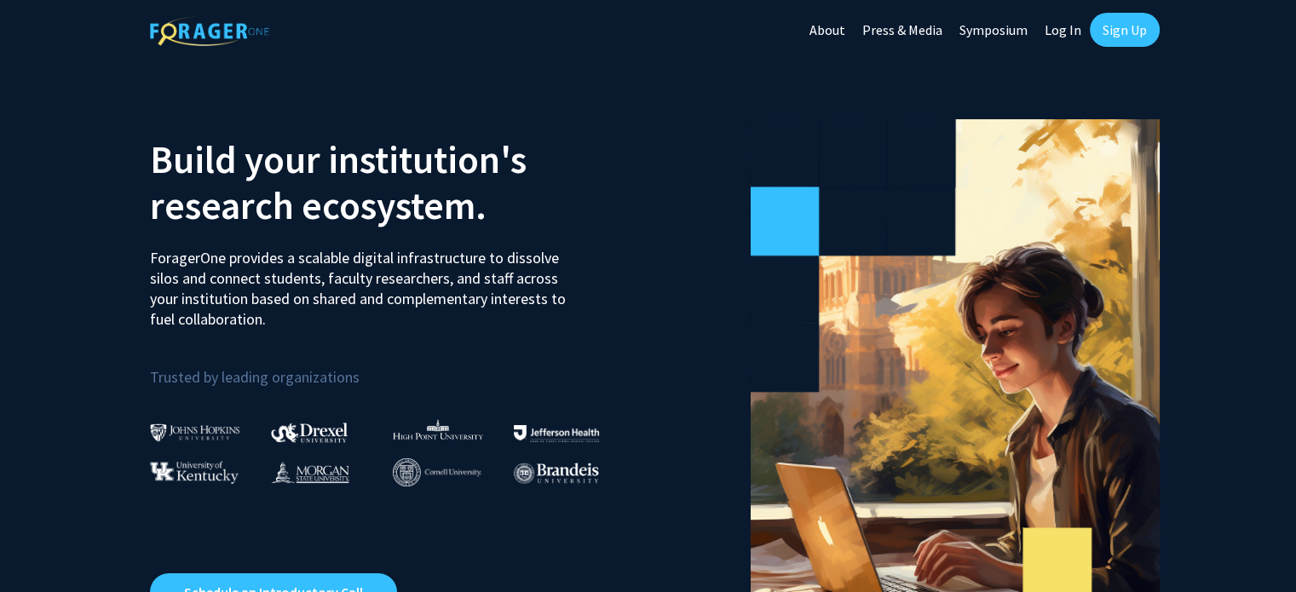
click at [1065, 26] on link "Log In" at bounding box center [1063, 30] width 54 height 60
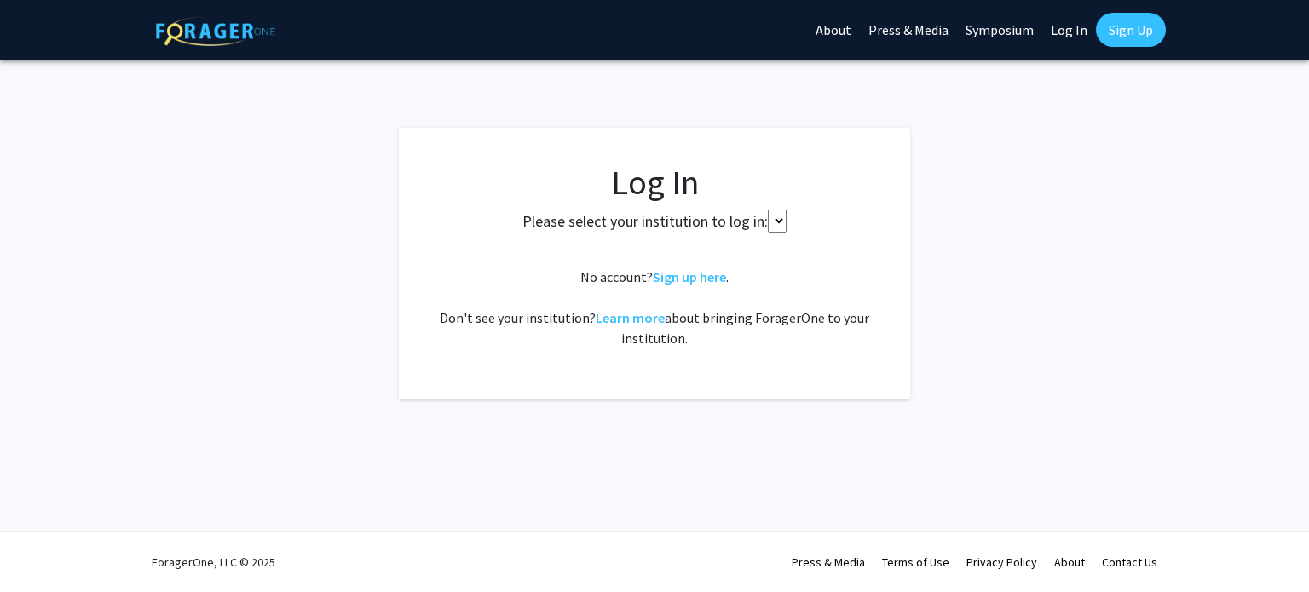
select select
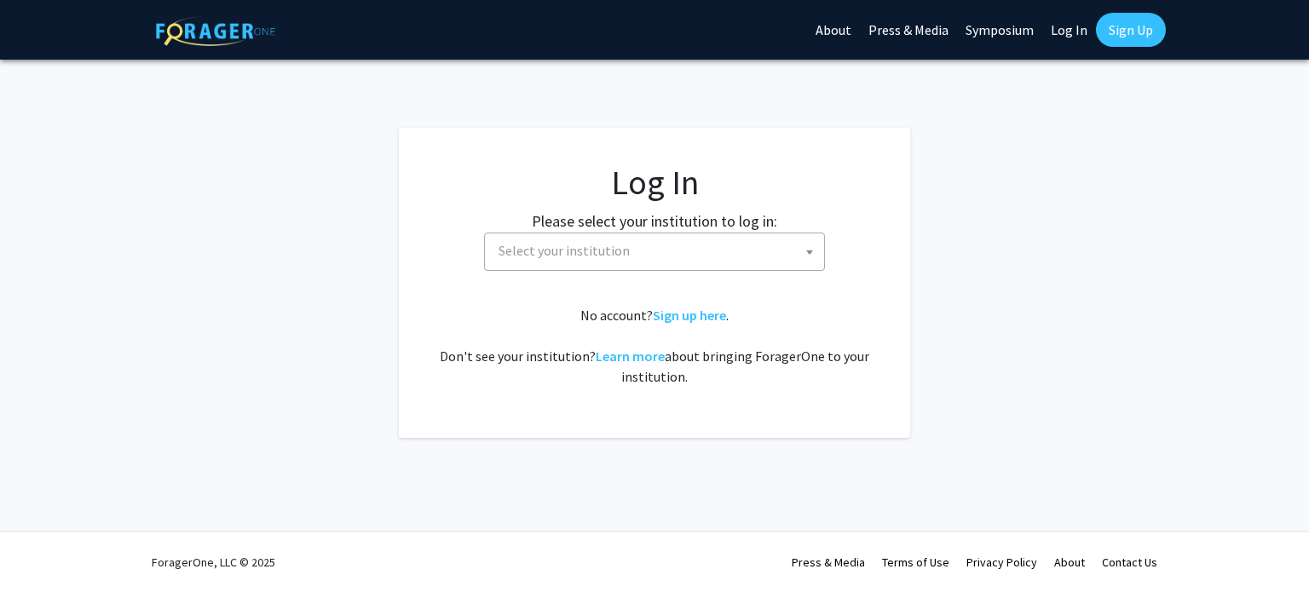
click at [634, 245] on span "Select your institution" at bounding box center [658, 251] width 332 height 35
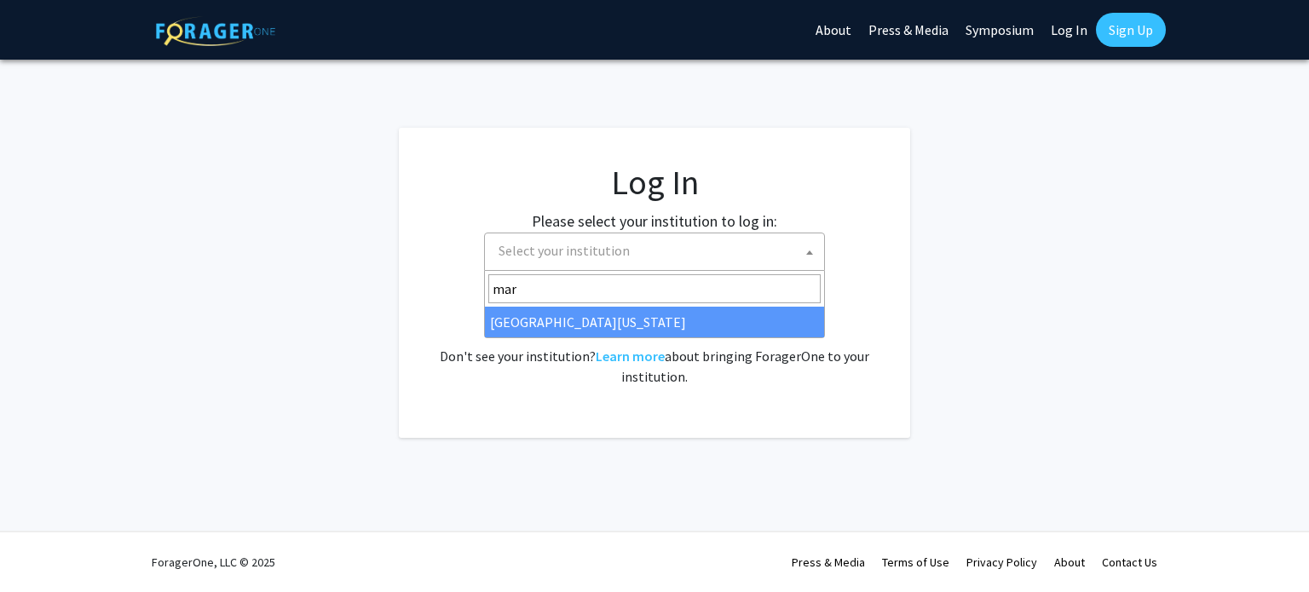
type input "mar"
select select "31"
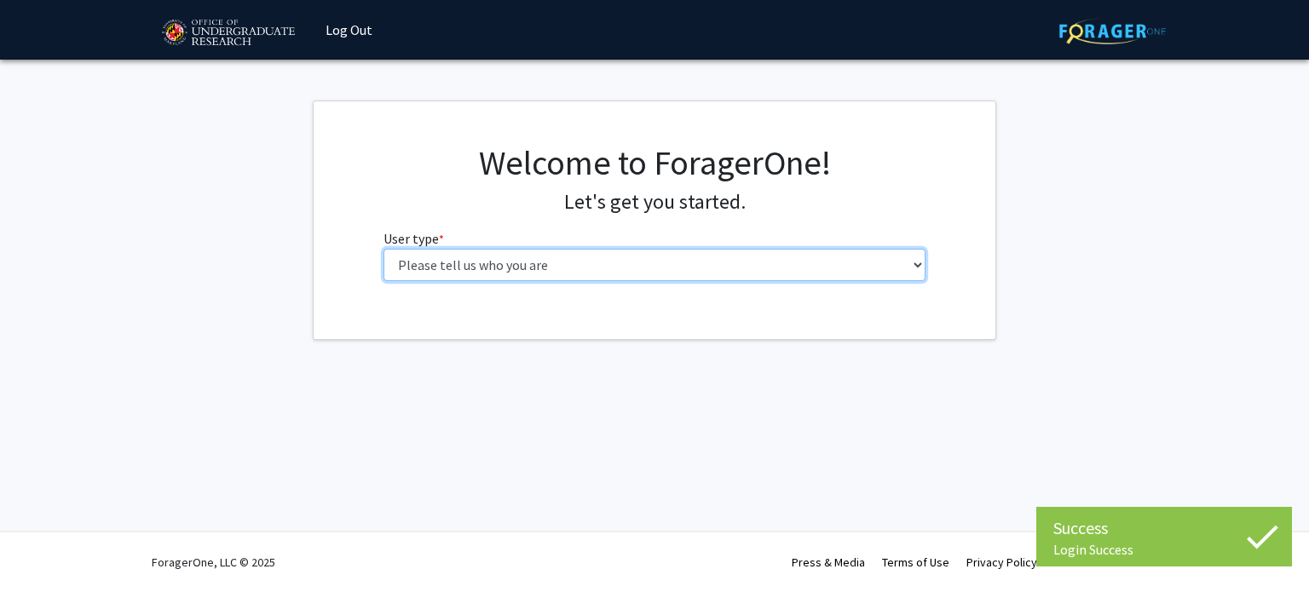
click at [519, 261] on select "Please tell us who you are Undergraduate Student Master's Student Doctoral Cand…" at bounding box center [655, 265] width 543 height 32
select select "1: undergrad"
click at [384, 249] on select "Please tell us who you are Undergraduate Student Master's Student Doctoral Cand…" at bounding box center [655, 265] width 543 height 32
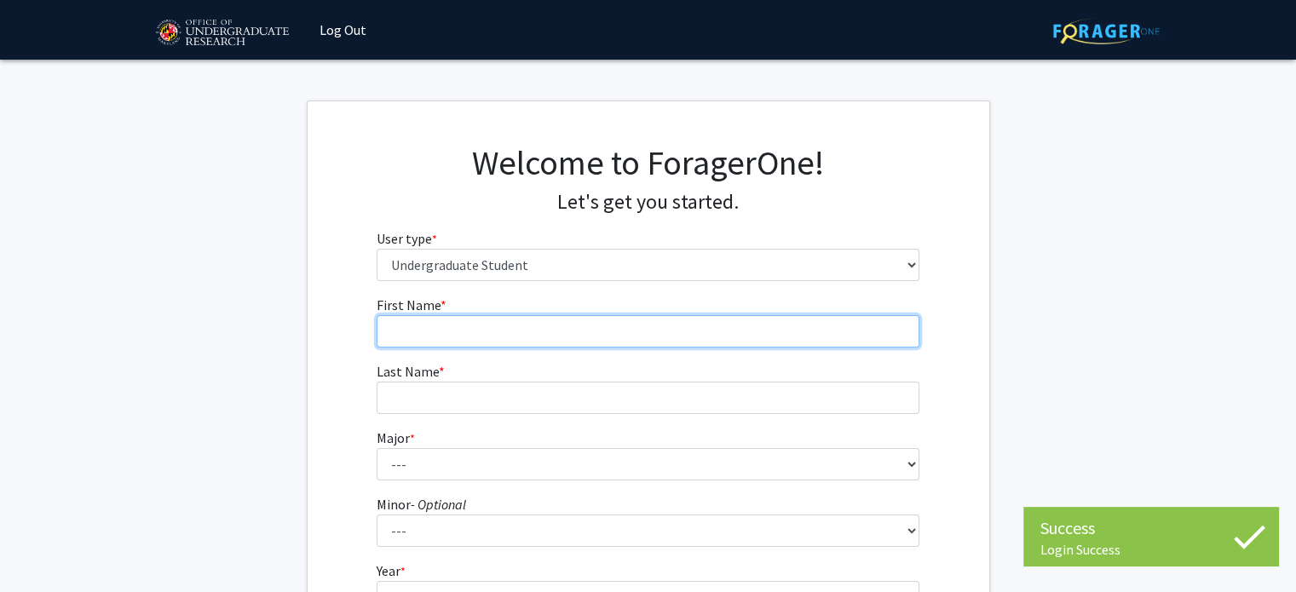
click at [514, 321] on input "First Name * required" at bounding box center [648, 331] width 543 height 32
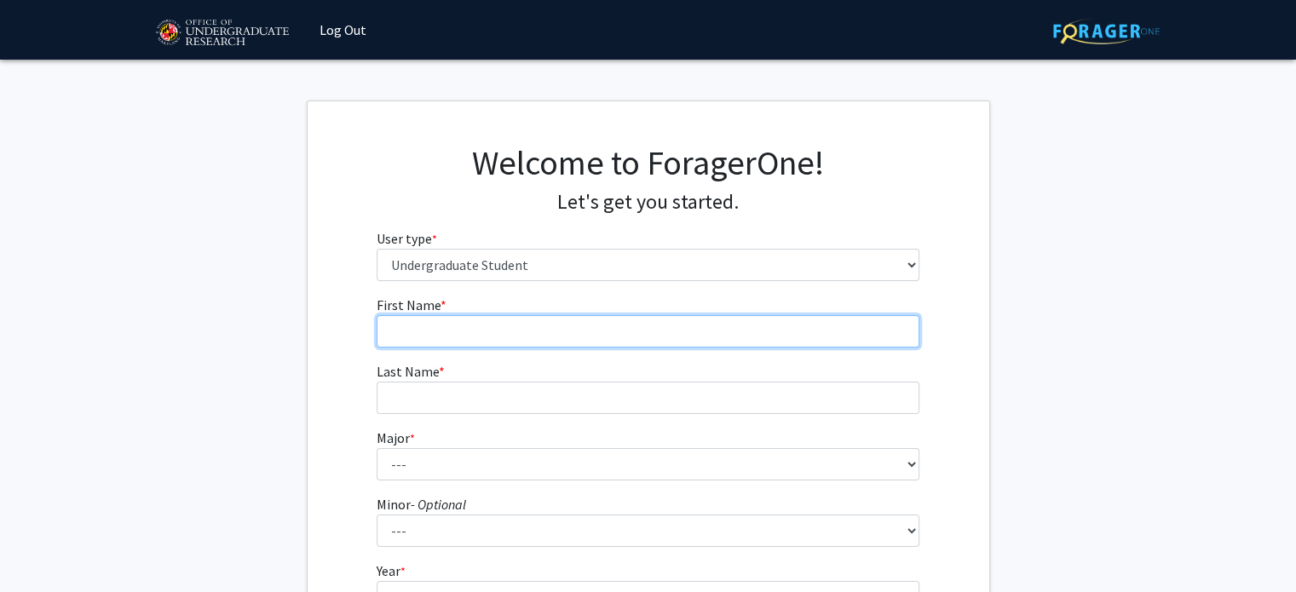
type input "[PERSON_NAME]"
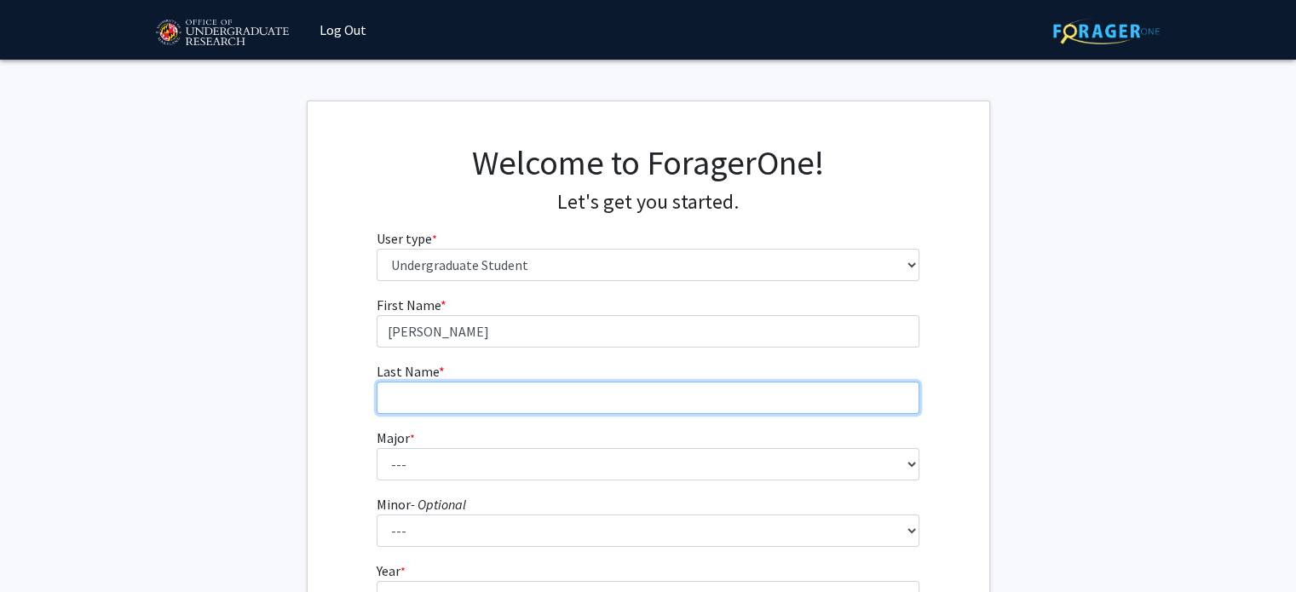
type input "[PERSON_NAME]"
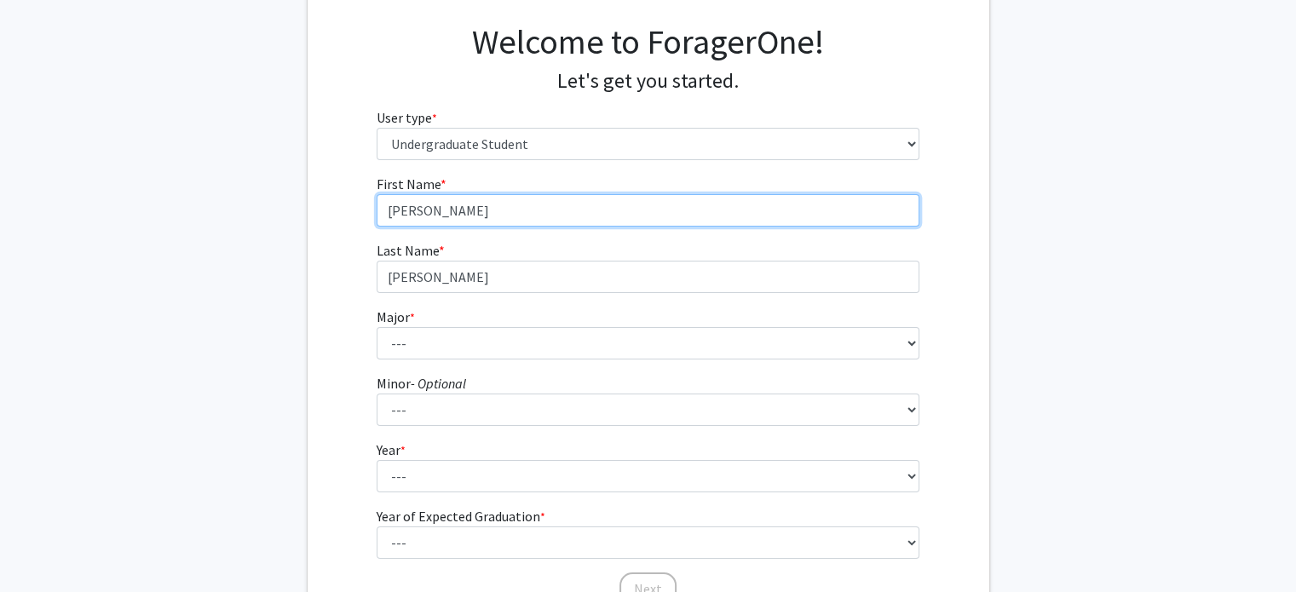
scroll to position [122, 0]
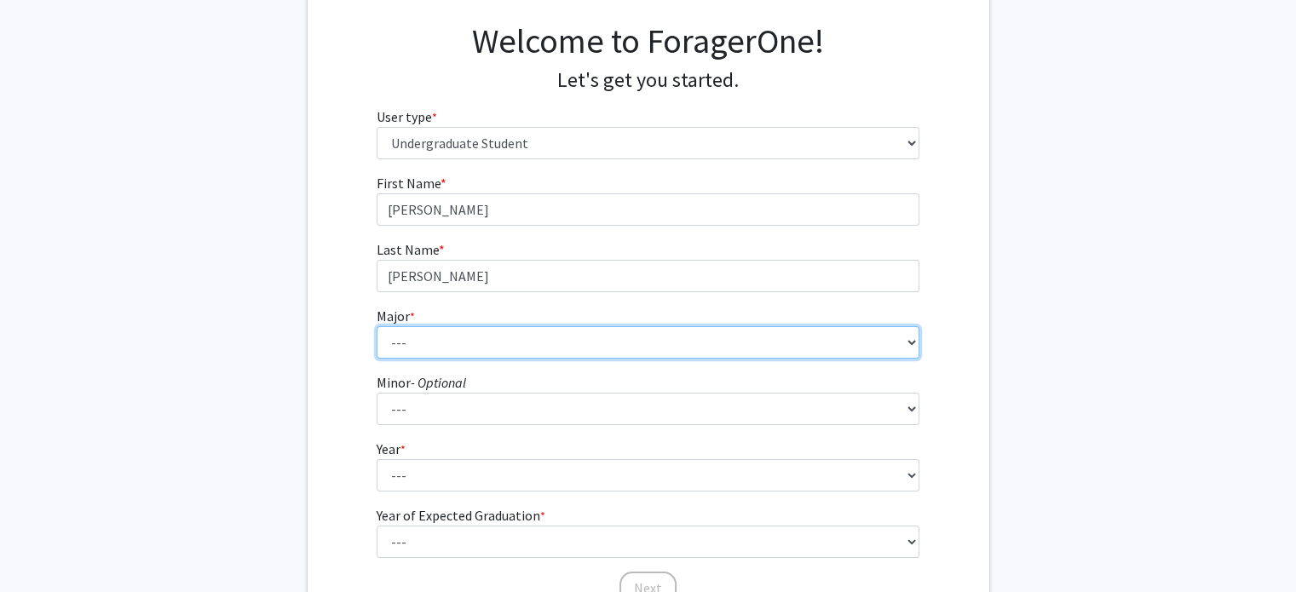
click at [426, 339] on select "--- Accounting Aerospace Engineering African American and Africana Studies Agri…" at bounding box center [648, 342] width 543 height 32
select select "14: 2315"
click at [377, 326] on select "--- Accounting Aerospace Engineering African American and Africana Studies Agri…" at bounding box center [648, 342] width 543 height 32
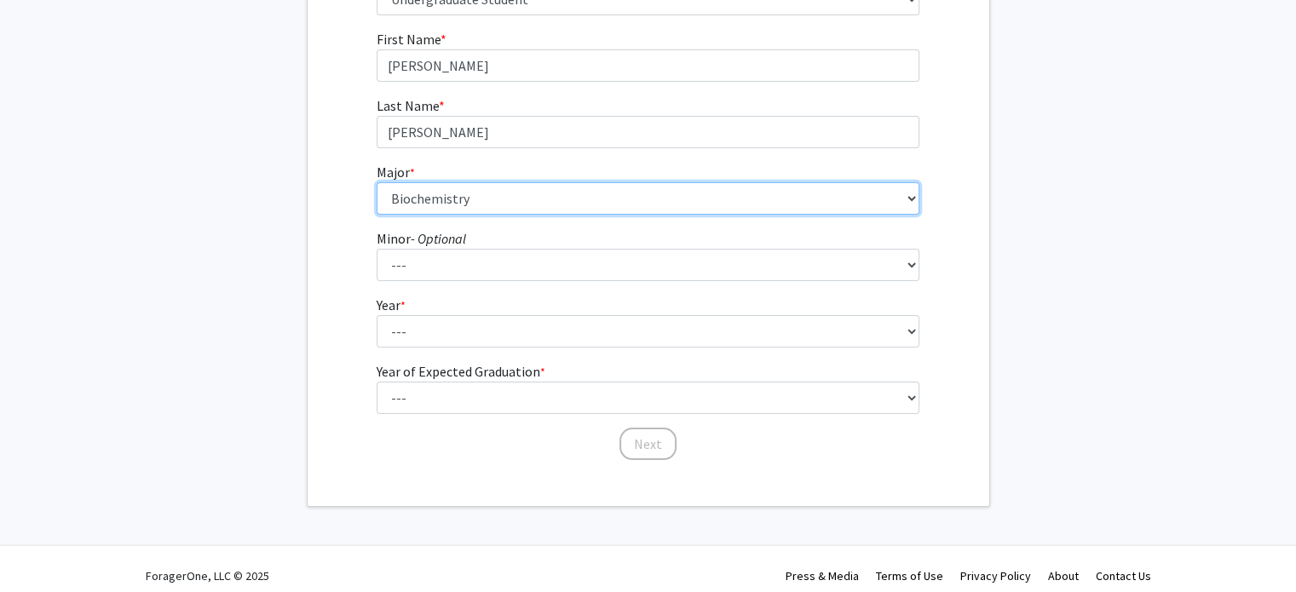
scroll to position [276, 0]
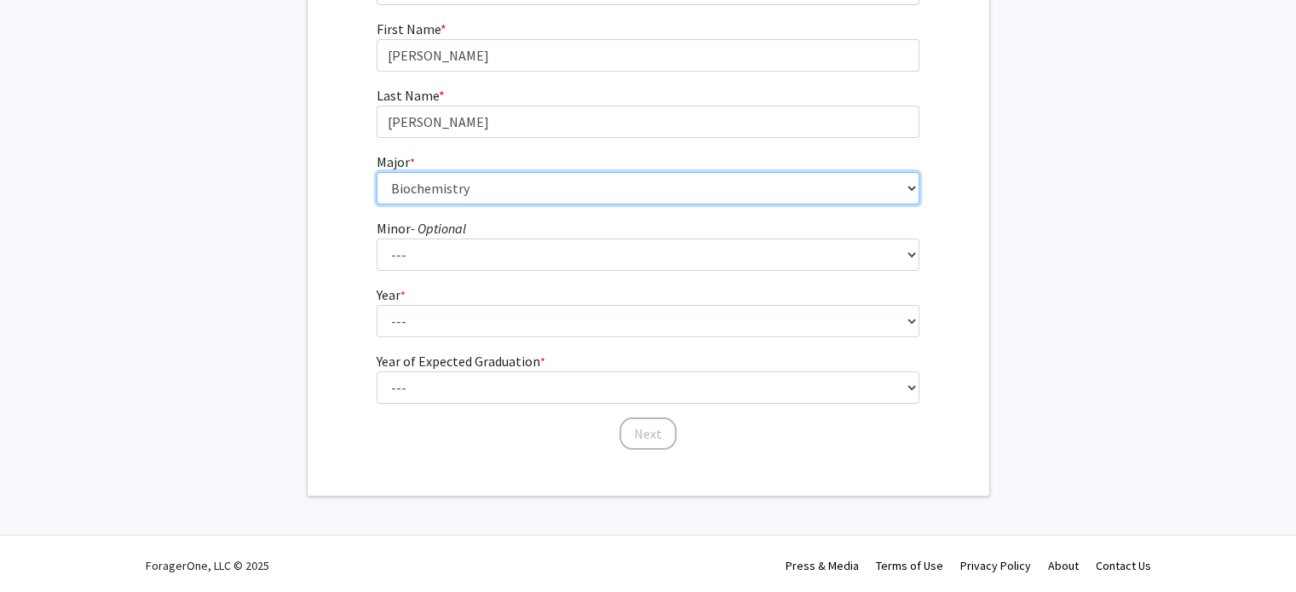
click at [387, 197] on select "--- Accounting Aerospace Engineering African American and Africana Studies Agri…" at bounding box center [648, 188] width 543 height 32
click at [407, 190] on select "--- Accounting Aerospace Engineering African American and Africana Studies Agri…" at bounding box center [648, 186] width 543 height 32
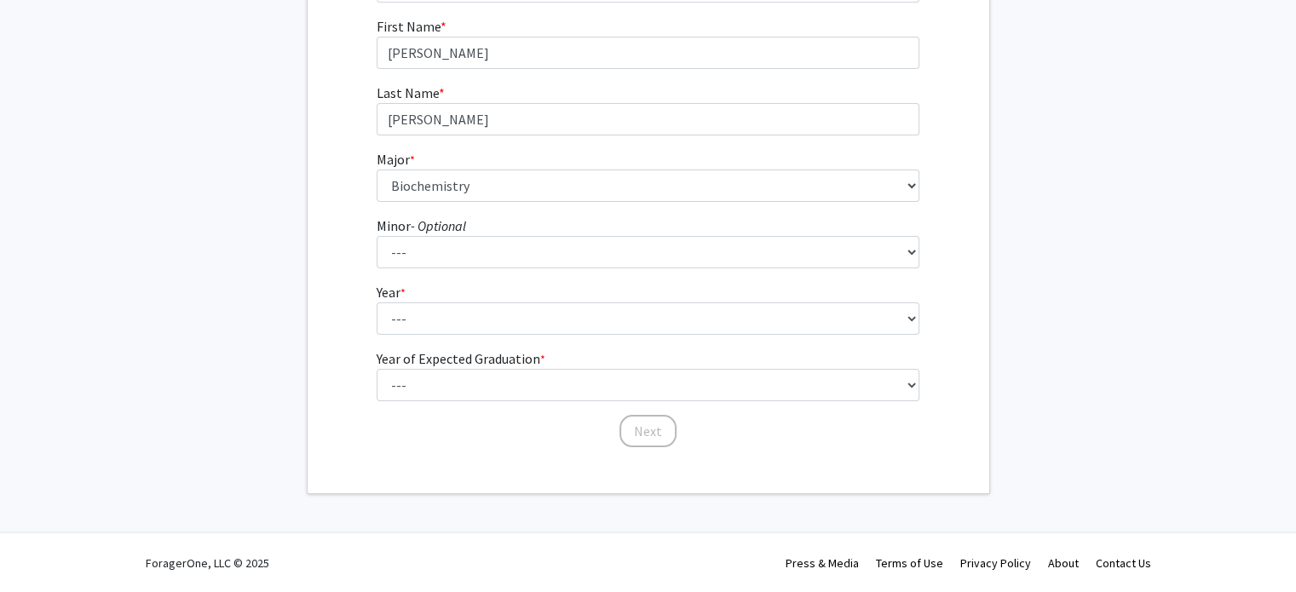
click at [183, 268] on fg-get-started "Welcome to ForagerOne! Let's get you started. User type * required Please tell …" at bounding box center [648, 158] width 1296 height 672
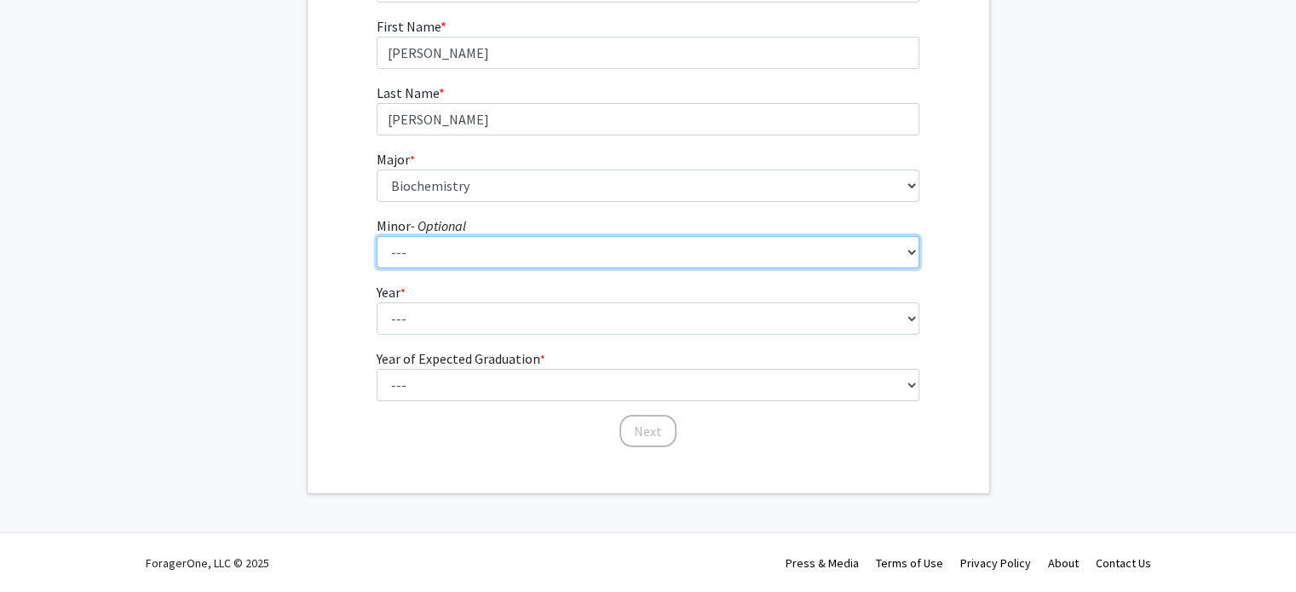
click at [423, 262] on select "--- Actuarial Mathematics Advanced Cybersecurity Experience for Students Africa…" at bounding box center [648, 252] width 543 height 32
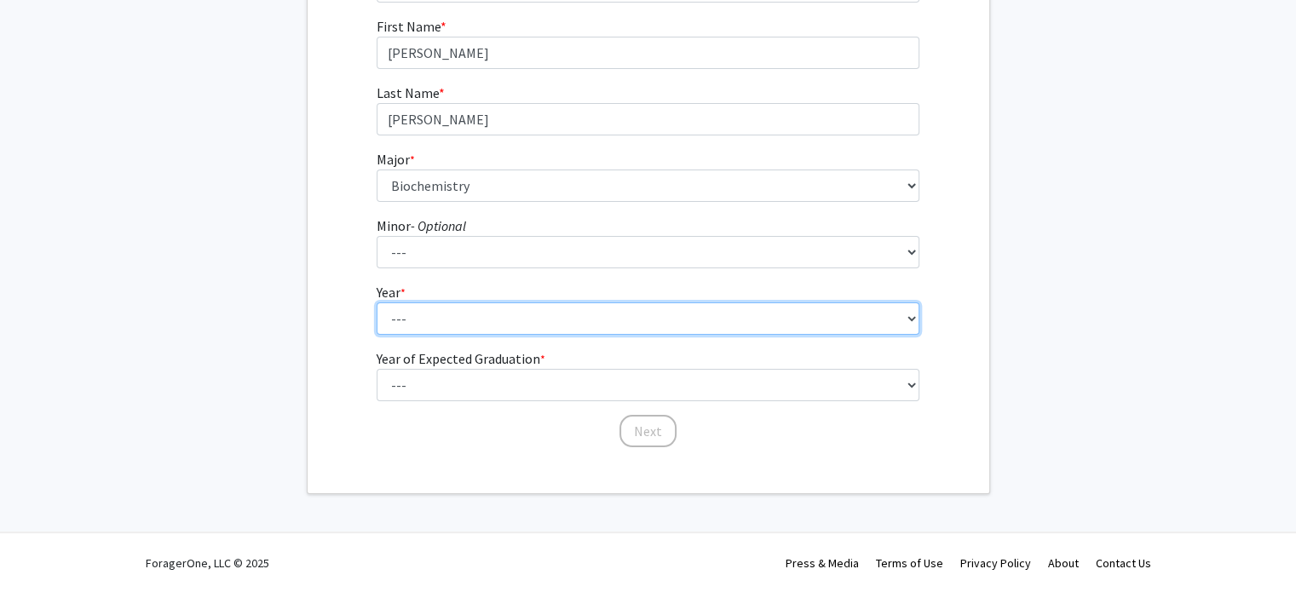
click at [401, 305] on select "--- First-year Sophomore Junior Senior Postbaccalaureate Certificate" at bounding box center [648, 319] width 543 height 32
select select "1: first-year"
click at [377, 303] on select "--- First-year Sophomore Junior Senior Postbaccalaureate Certificate" at bounding box center [648, 319] width 543 height 32
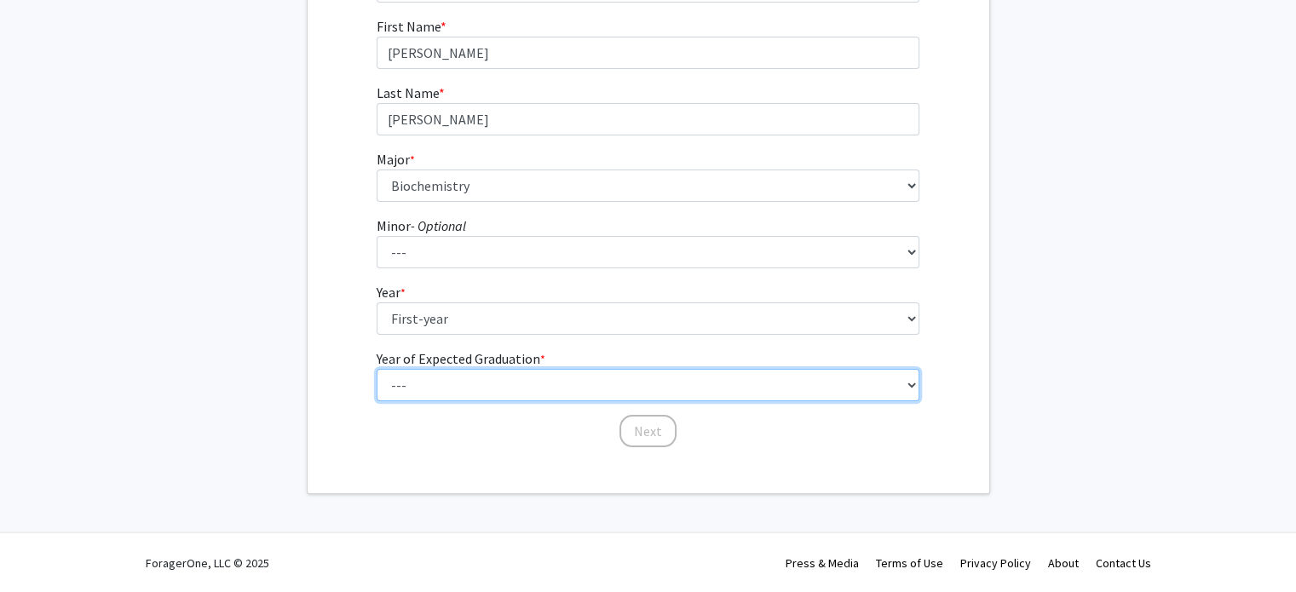
click at [423, 384] on select "--- 2025 2026 2027 2028 2029 2030 2031 2032 2033 2034" at bounding box center [648, 385] width 543 height 32
select select "5: 2029"
click at [377, 369] on select "--- 2025 2026 2027 2028 2029 2030 2031 2032 2033 2034" at bounding box center [648, 385] width 543 height 32
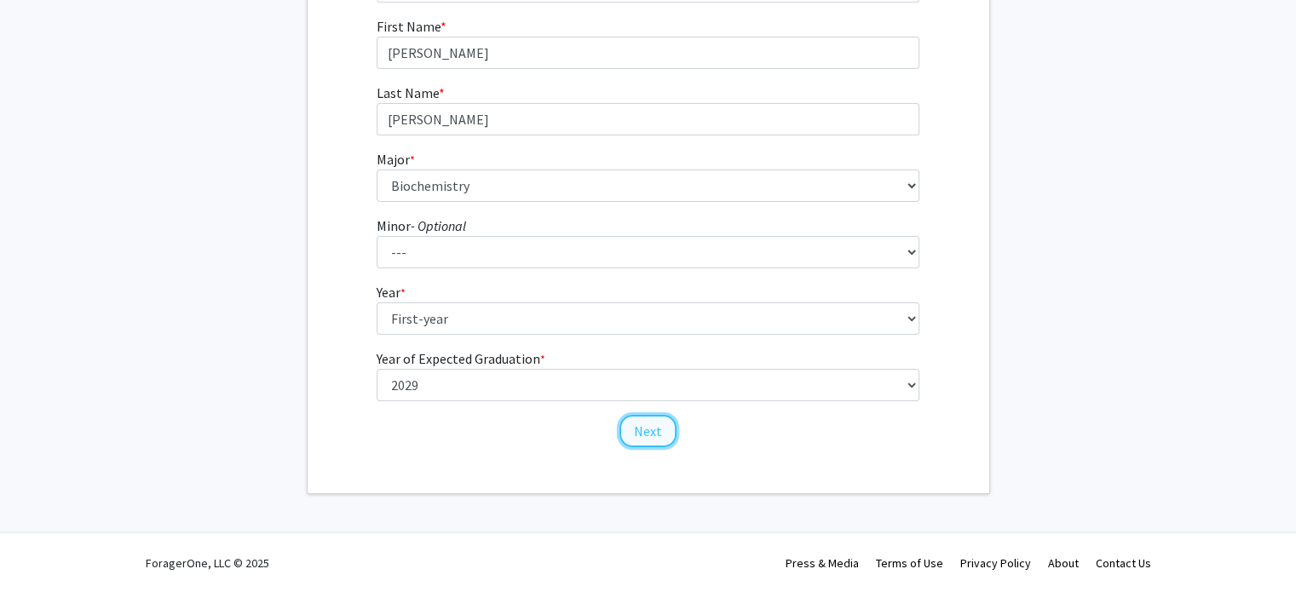
click at [652, 432] on button "Next" at bounding box center [648, 431] width 57 height 32
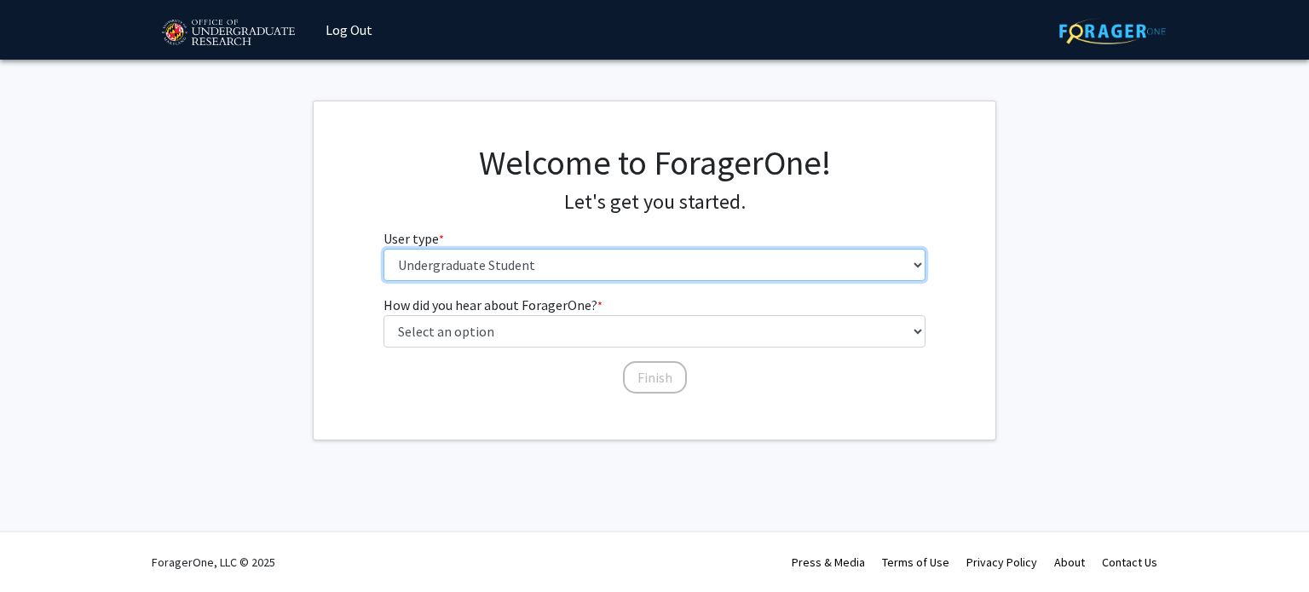
click at [435, 280] on select "Please tell us who you are Undergraduate Student Master's Student Doctoral Cand…" at bounding box center [655, 265] width 543 height 32
click at [384, 249] on select "Please tell us who you are Undergraduate Student Master's Student Doctoral Cand…" at bounding box center [655, 265] width 543 height 32
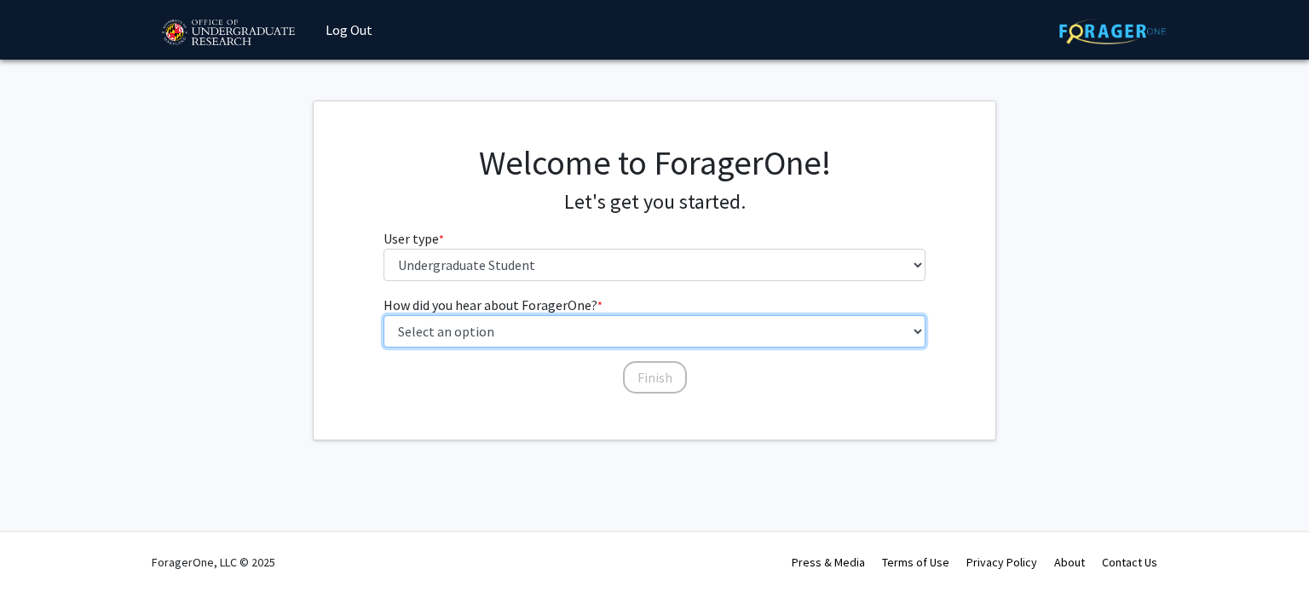
click at [468, 339] on select "Select an option Peer/student recommendation Faculty/staff recommendation Unive…" at bounding box center [655, 331] width 543 height 32
select select "3: university_website"
click at [384, 315] on select "Select an option Peer/student recommendation Faculty/staff recommendation Unive…" at bounding box center [655, 331] width 543 height 32
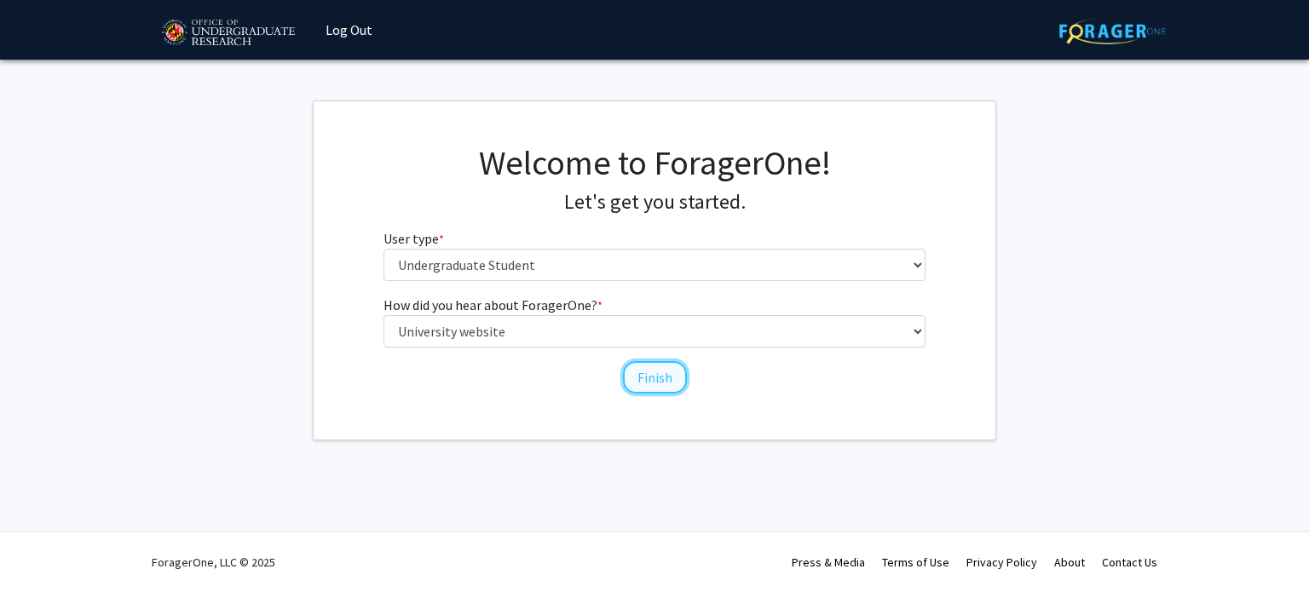
click at [636, 372] on button "Finish" at bounding box center [655, 377] width 64 height 32
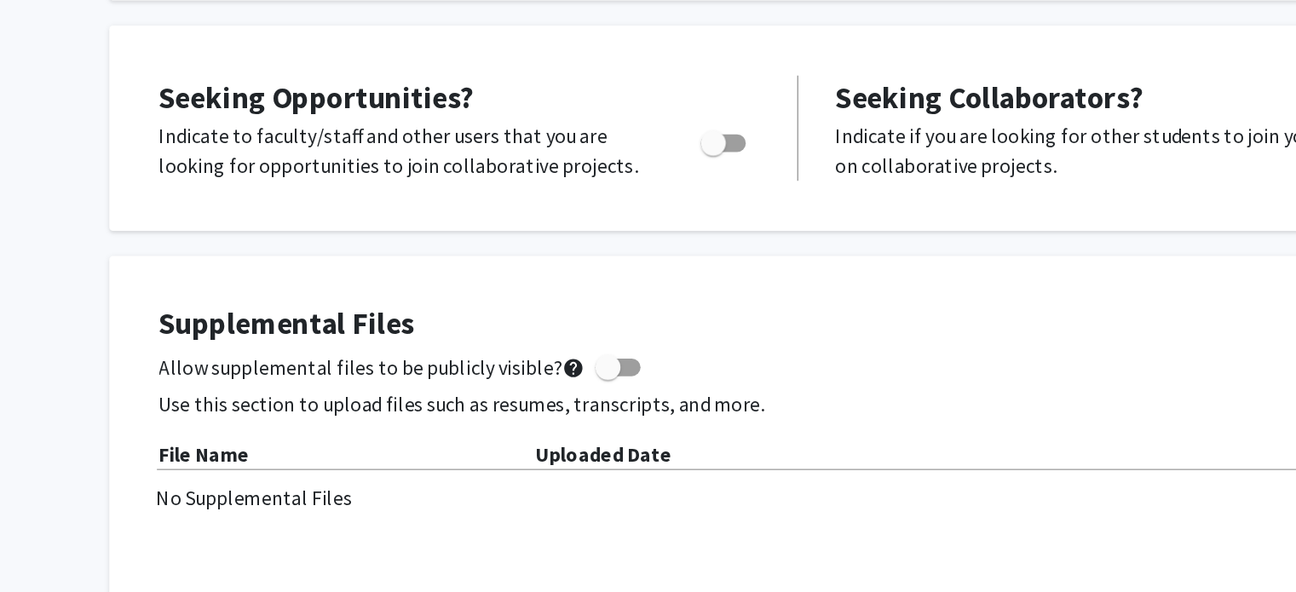
scroll to position [274, 0]
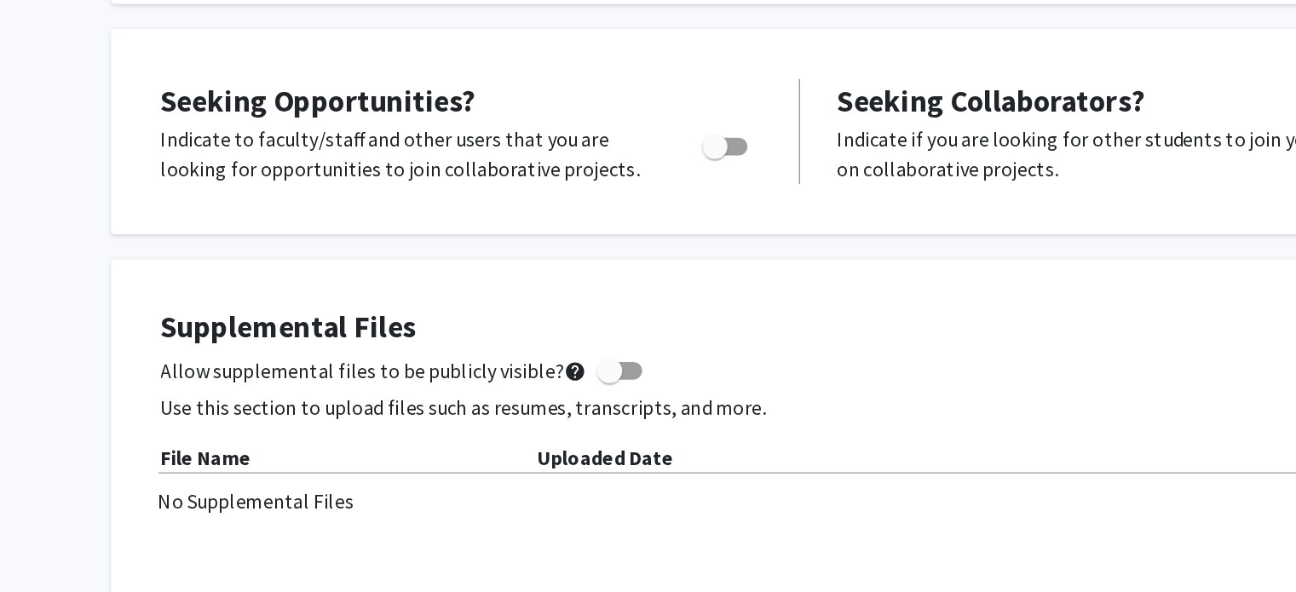
click at [598, 128] on span "Toggle" at bounding box center [590, 126] width 17 height 17
click at [591, 132] on input "Are you actively seeking opportunities?" at bounding box center [590, 132] width 1 height 1
checkbox input "true"
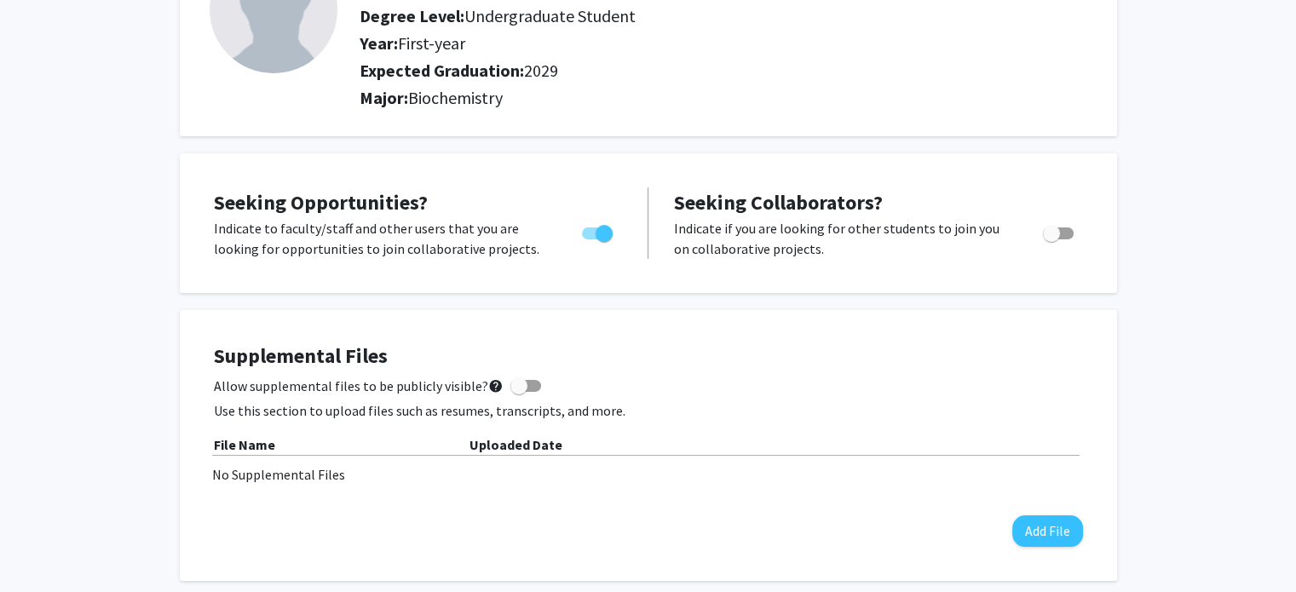
scroll to position [0, 0]
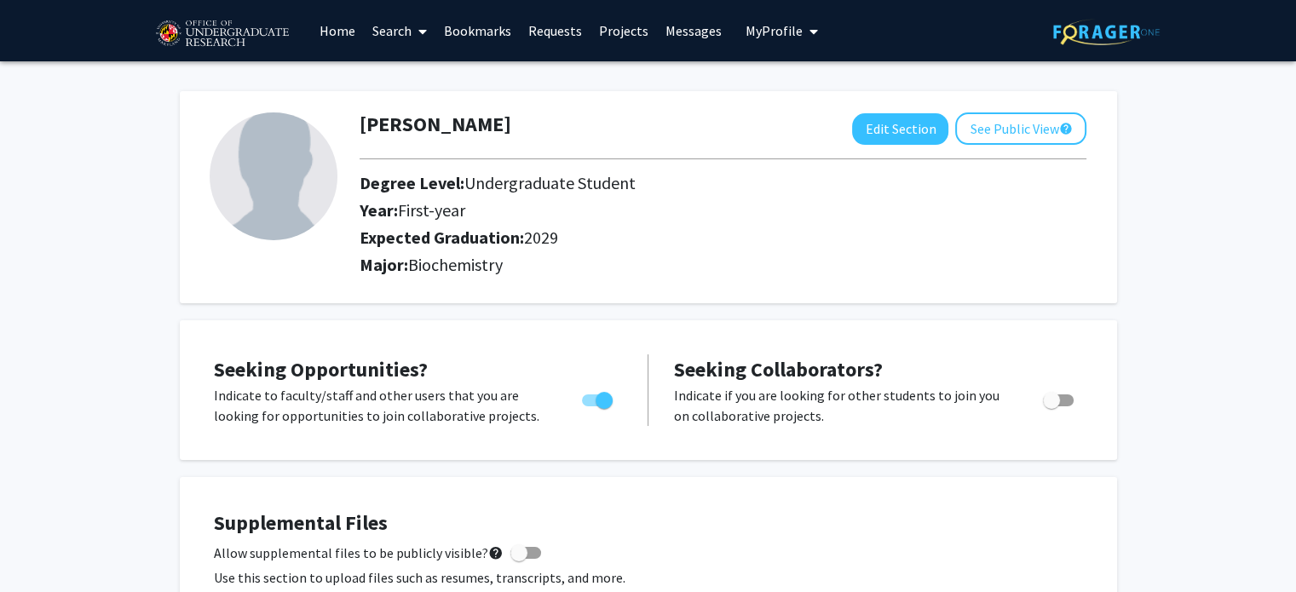
click at [399, 34] on link "Search" at bounding box center [400, 31] width 72 height 60
click at [407, 74] on span "Faculty/Staff" at bounding box center [426, 78] width 125 height 34
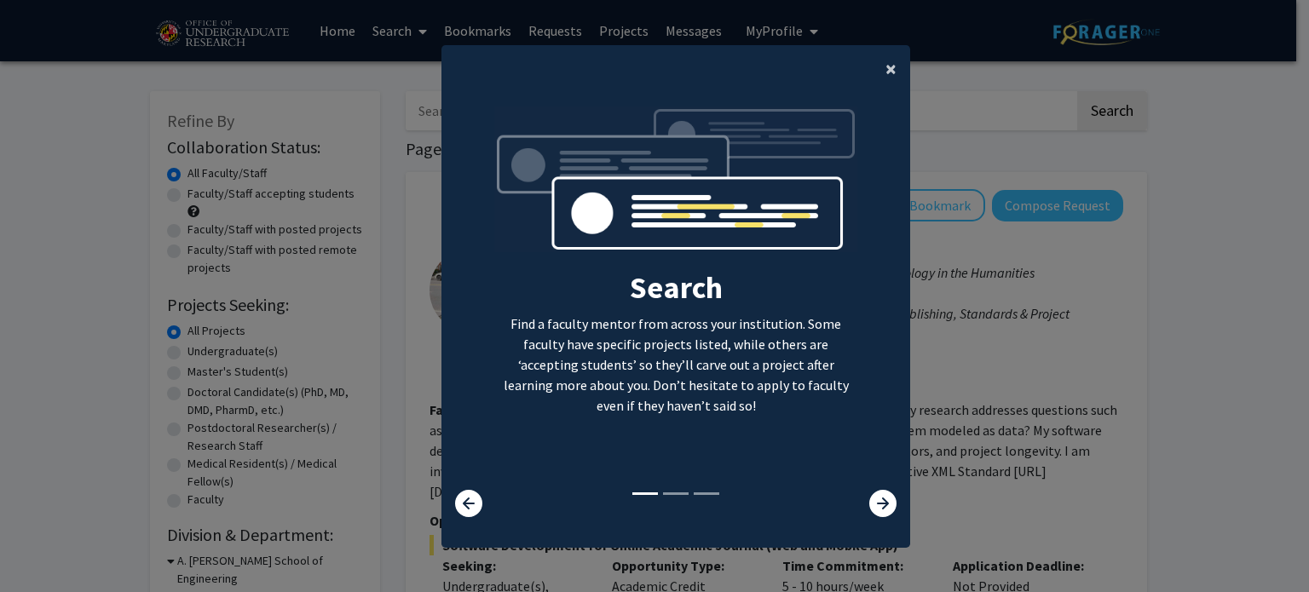
click at [874, 65] on button "×" at bounding box center [891, 69] width 38 height 48
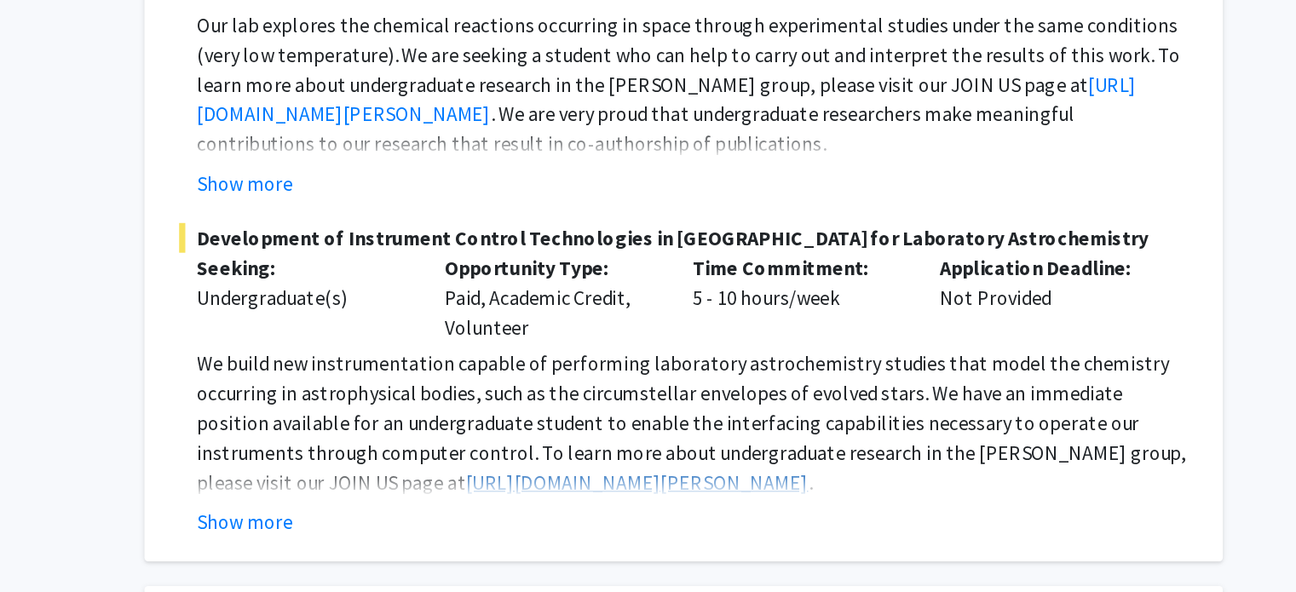
scroll to position [2505, 0]
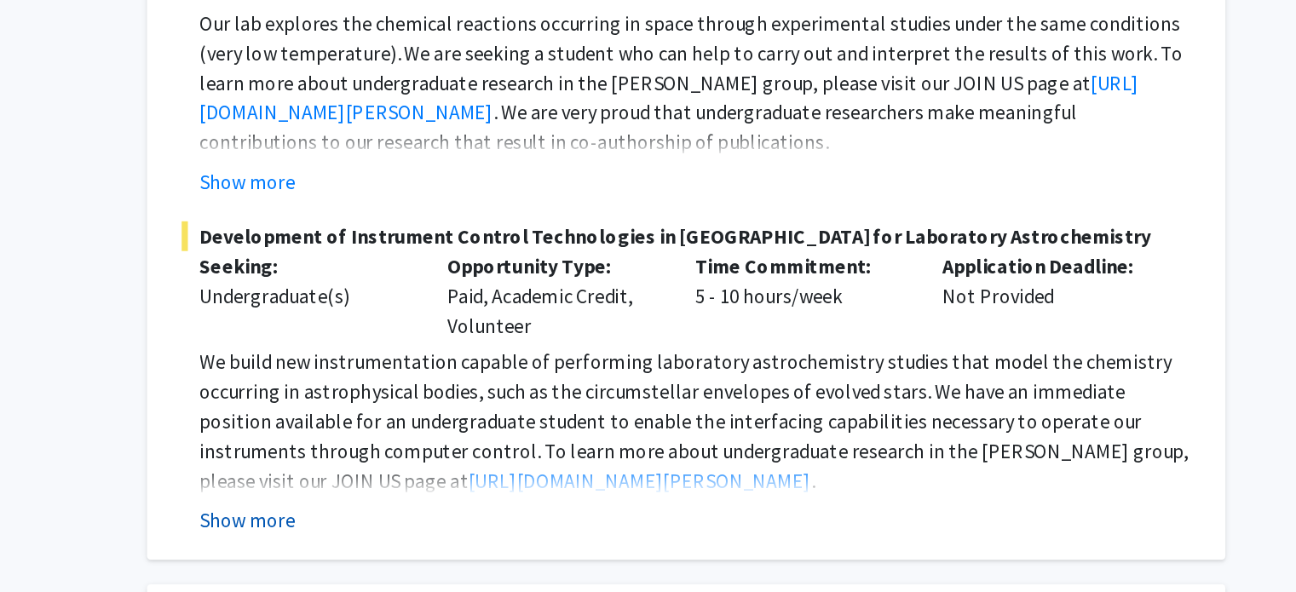
click at [498, 533] on button "Show more" at bounding box center [475, 543] width 66 height 20
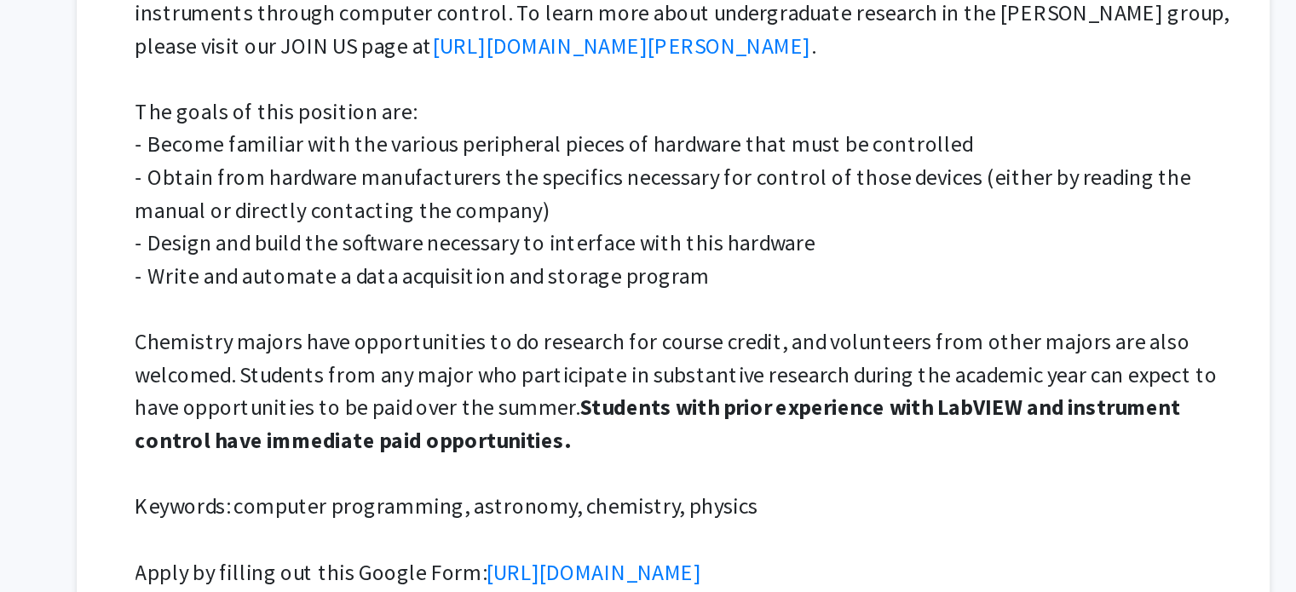
scroll to position [2833, 0]
